Goal: Task Accomplishment & Management: Complete application form

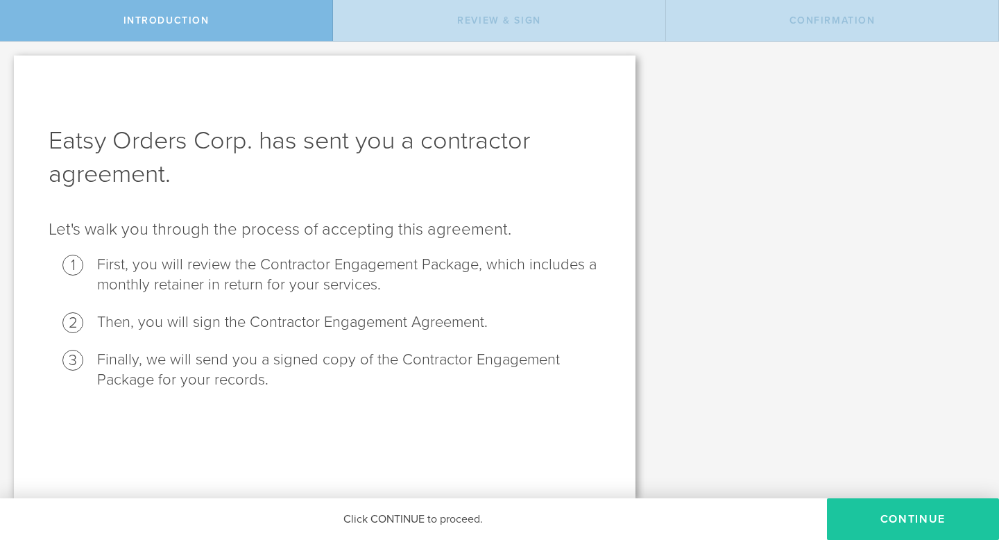
click at [867, 513] on button "Continue" at bounding box center [913, 519] width 172 height 42
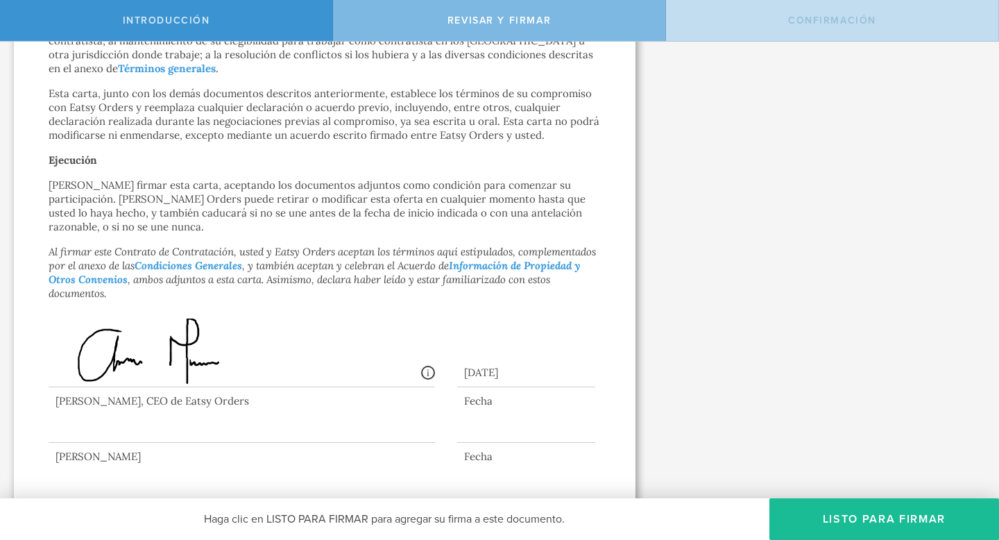
scroll to position [1163, 0]
click at [109, 404] on div at bounding box center [242, 412] width 386 height 55
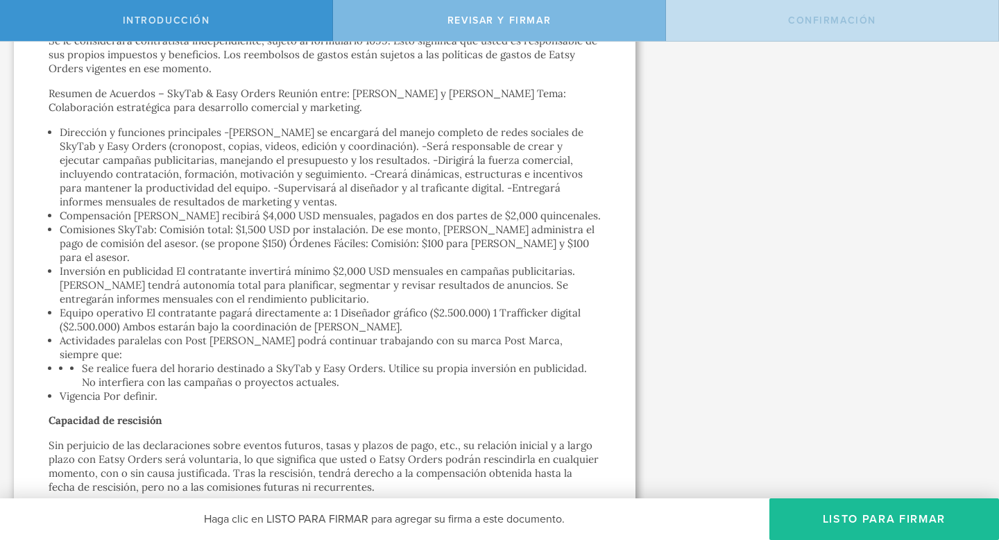
scroll to position [735, 0]
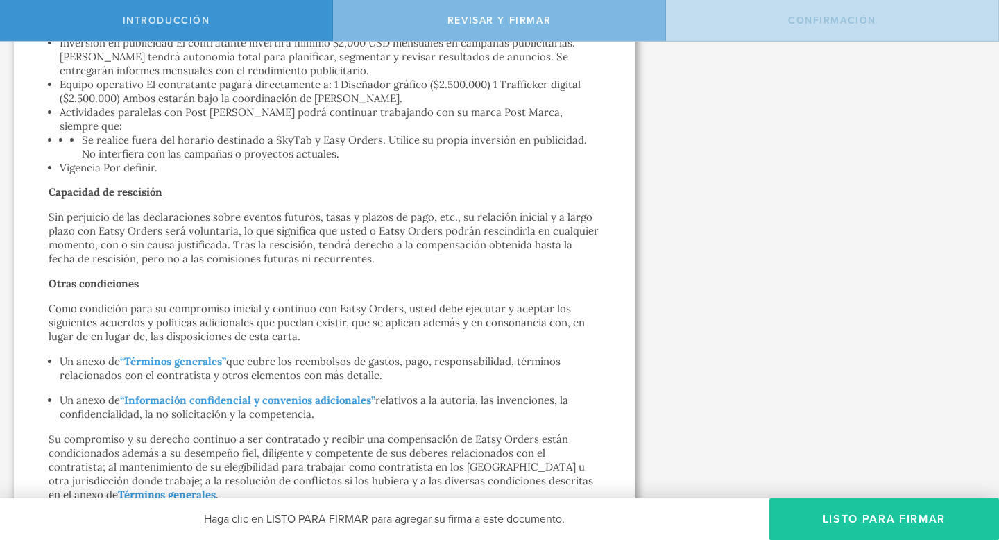
click at [794, 521] on button "Listo para firmar" at bounding box center [884, 519] width 230 height 42
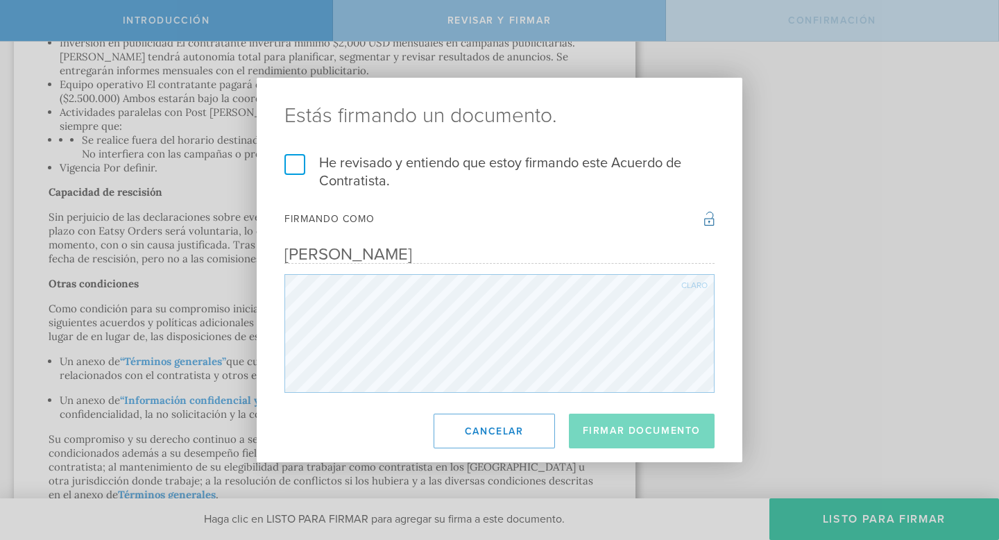
click at [701, 285] on font "Claro" at bounding box center [694, 285] width 26 height 8
click at [688, 282] on font "Claro" at bounding box center [694, 285] width 26 height 8
click at [697, 285] on font "Claro" at bounding box center [694, 285] width 26 height 8
click at [687, 282] on font "Claro" at bounding box center [694, 285] width 26 height 8
click at [694, 283] on font "Claro" at bounding box center [694, 285] width 26 height 8
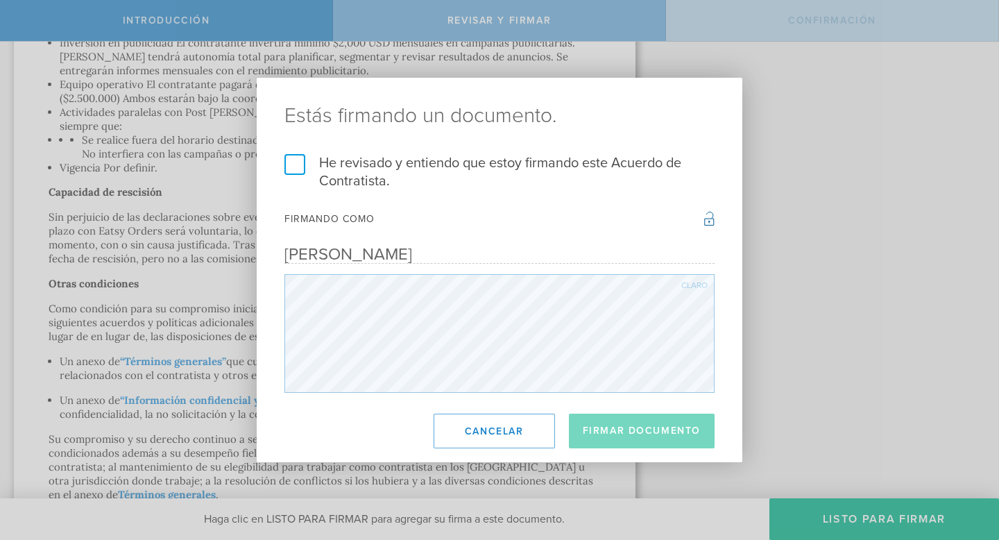
click at [690, 282] on font "Claro" at bounding box center [694, 285] width 26 height 8
drag, startPoint x: 695, startPoint y: 282, endPoint x: 687, endPoint y: 282, distance: 8.4
click at [694, 282] on font "Claro" at bounding box center [694, 285] width 26 height 8
click at [298, 170] on label "He revisado y entiendo que estoy firmando este Acuerdo de Contratista." at bounding box center [499, 172] width 430 height 36
click at [0, 0] on input "He revisado y entiendo que estoy firmando este Acuerdo de Contratista." at bounding box center [0, 0] width 0 height 0
